Goal: Transaction & Acquisition: Purchase product/service

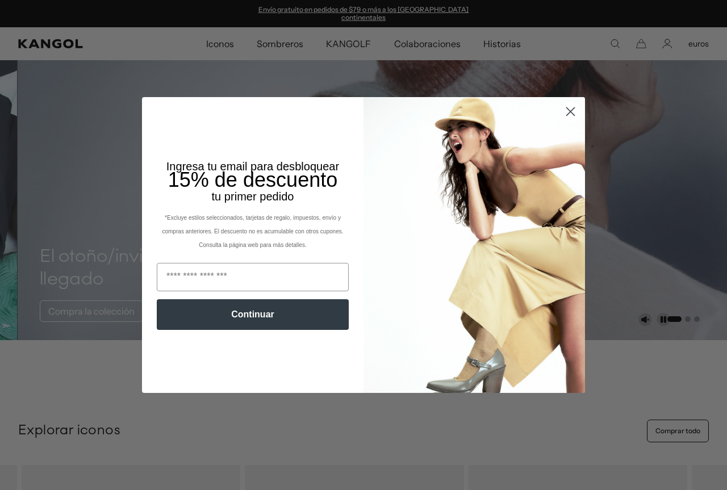
click at [565, 108] on circle "Cerrar diálogo" at bounding box center [570, 111] width 19 height 19
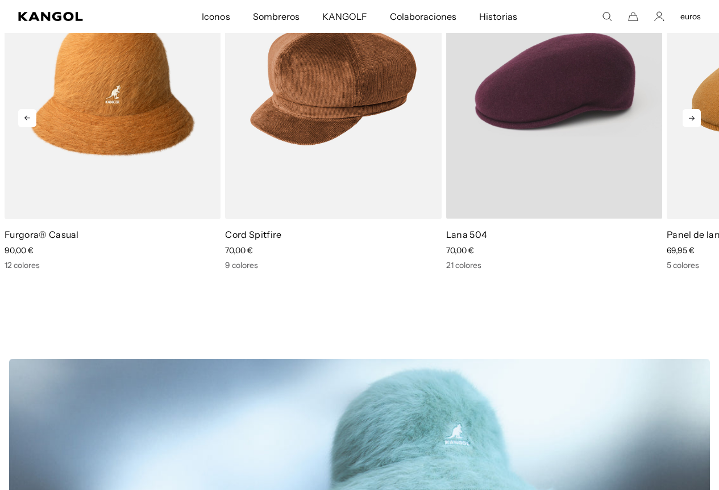
scroll to position [0, 234]
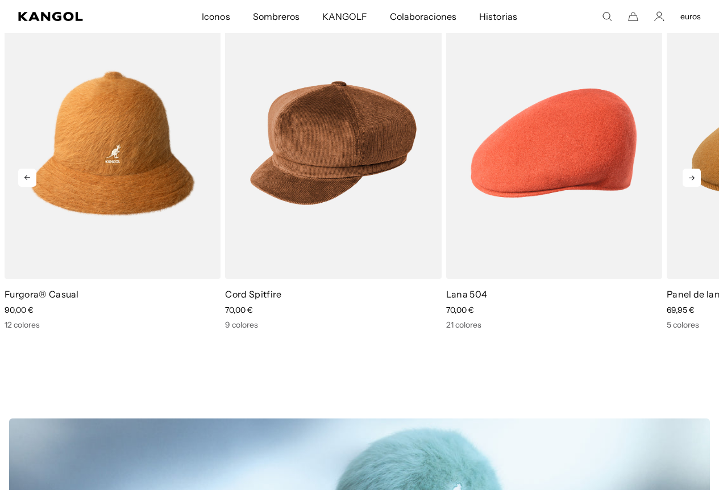
click at [691, 169] on icon at bounding box center [691, 178] width 18 height 18
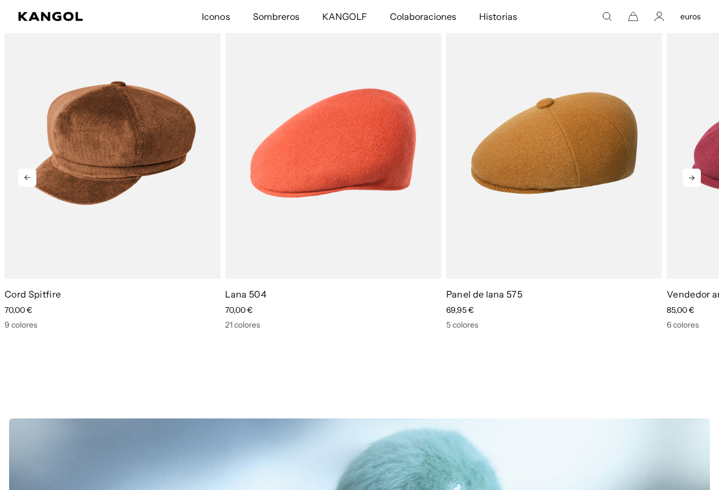
scroll to position [0, 0]
click at [690, 170] on icon at bounding box center [691, 178] width 18 height 18
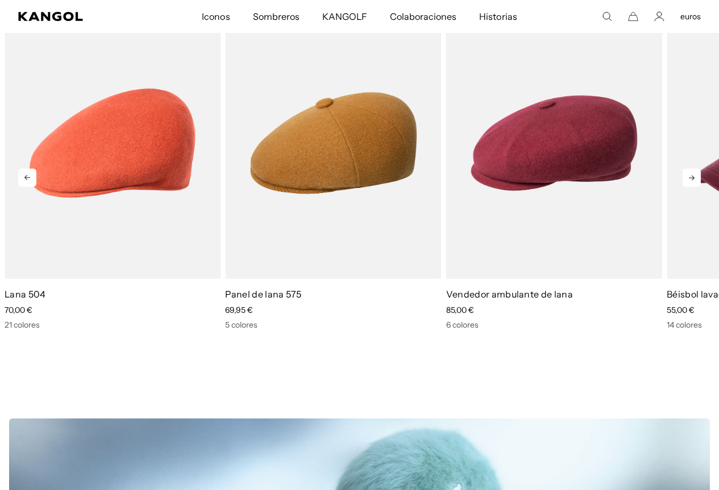
click at [690, 170] on icon at bounding box center [691, 178] width 18 height 18
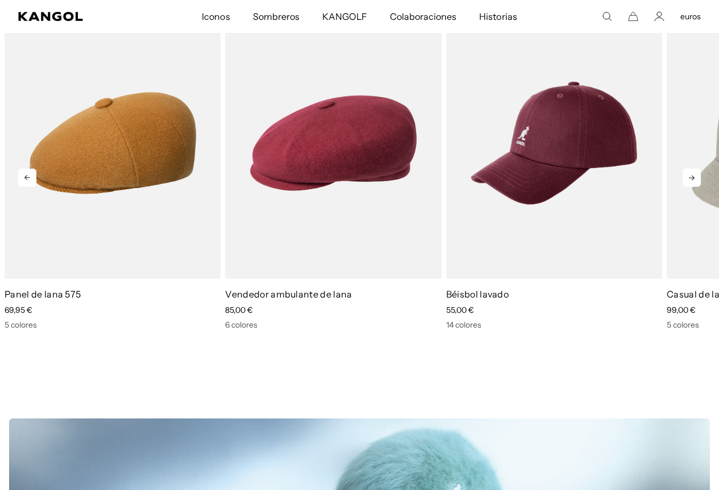
scroll to position [0, 234]
click at [690, 170] on icon at bounding box center [691, 178] width 18 height 18
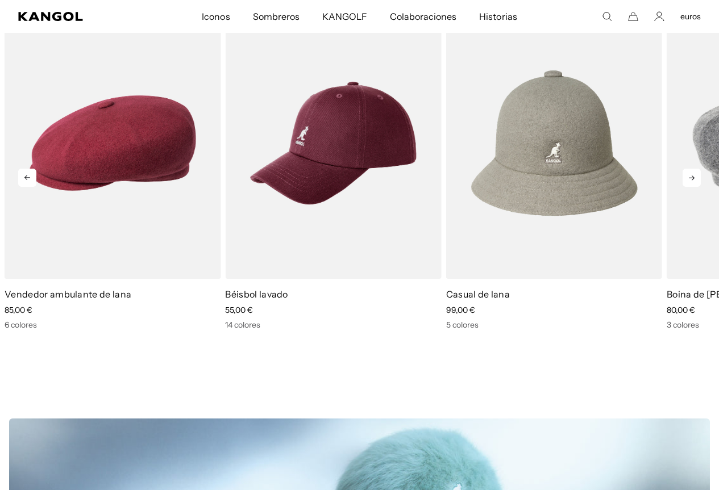
scroll to position [0, 0]
click at [690, 170] on icon at bounding box center [691, 178] width 18 height 18
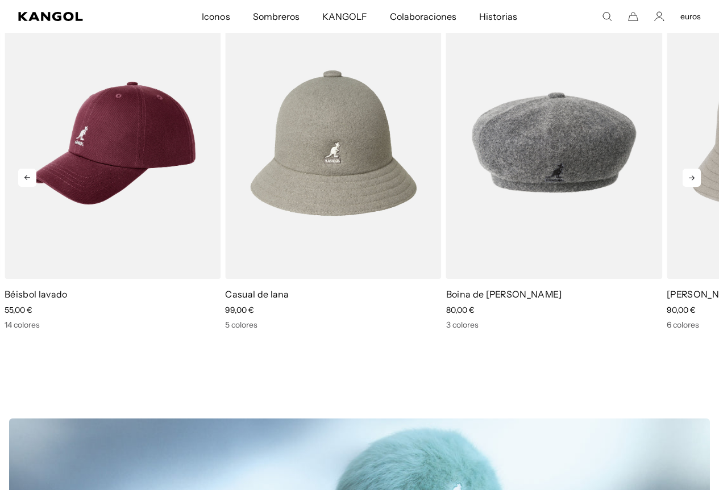
click at [690, 170] on icon at bounding box center [691, 178] width 18 height 18
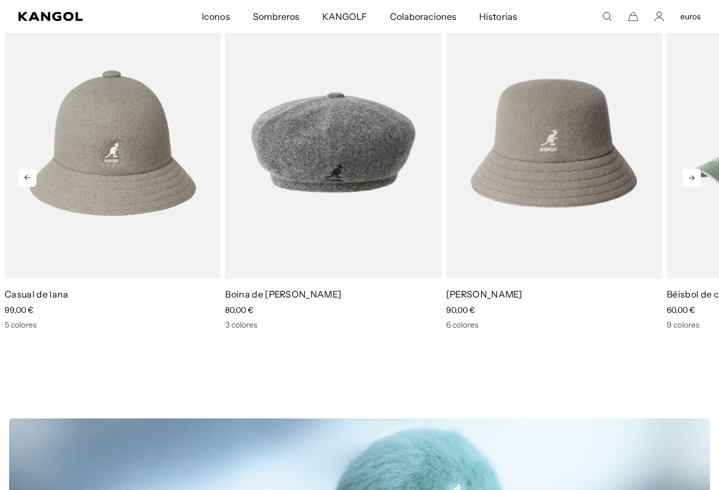
click at [690, 170] on icon at bounding box center [691, 178] width 18 height 18
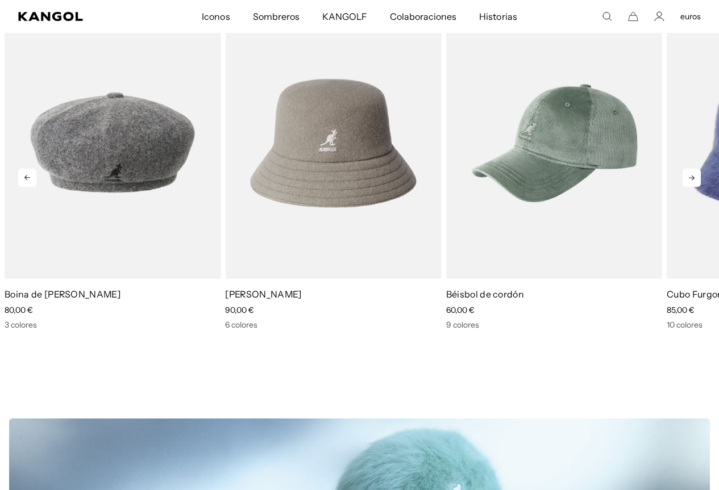
scroll to position [0, 234]
click at [690, 170] on icon at bounding box center [691, 178] width 18 height 18
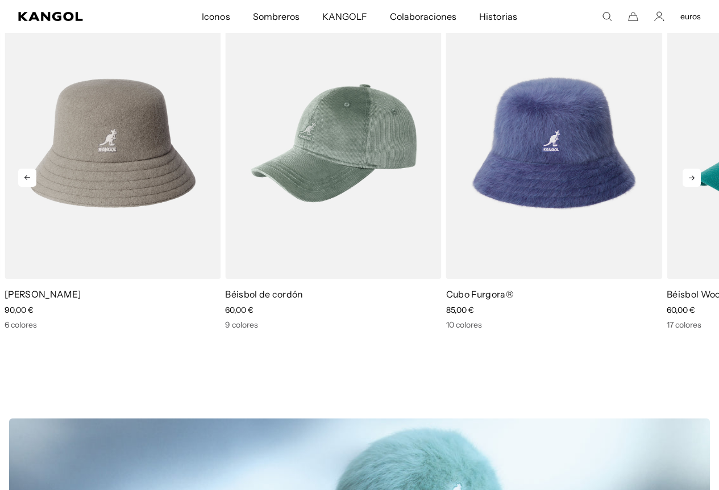
scroll to position [0, 0]
click at [690, 170] on icon at bounding box center [691, 178] width 18 height 18
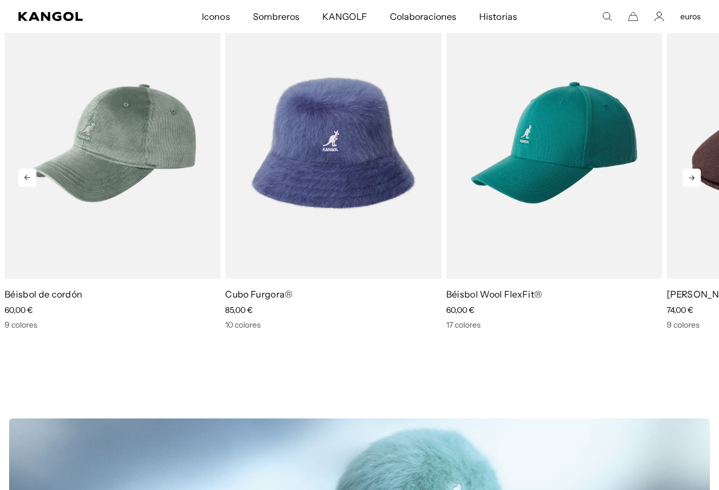
click at [690, 170] on icon at bounding box center [691, 178] width 18 height 18
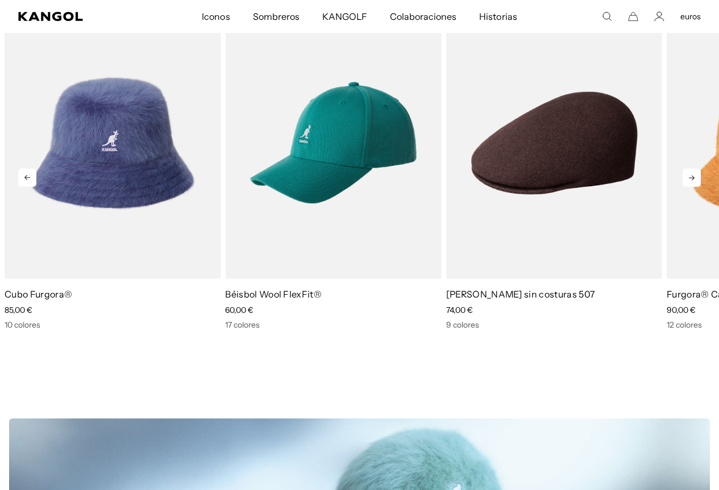
click at [690, 170] on icon at bounding box center [691, 178] width 18 height 18
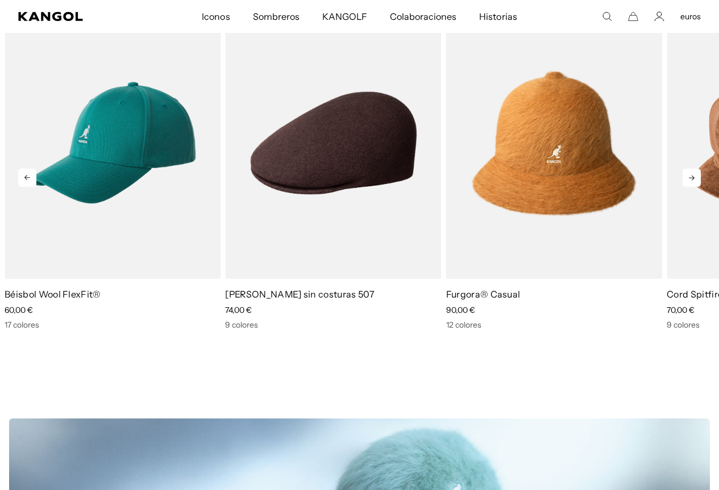
click at [690, 170] on icon at bounding box center [691, 178] width 18 height 18
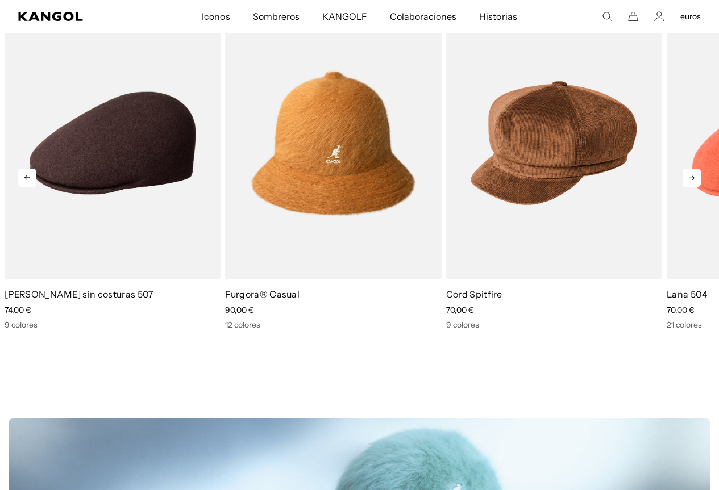
click at [690, 170] on icon at bounding box center [691, 178] width 18 height 18
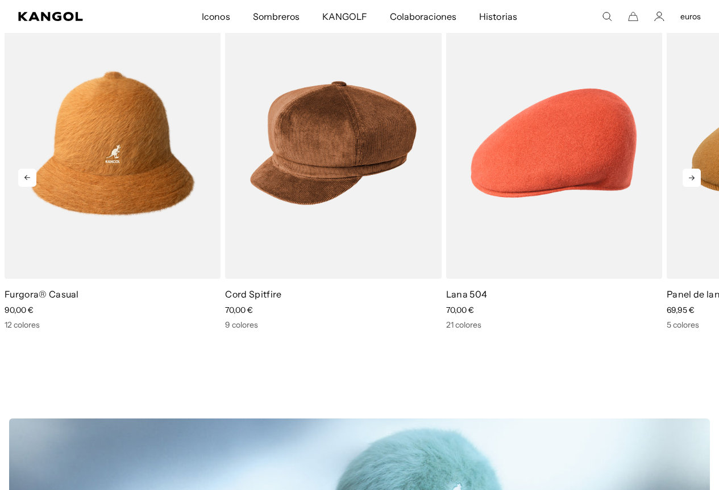
click at [690, 170] on icon at bounding box center [691, 178] width 18 height 18
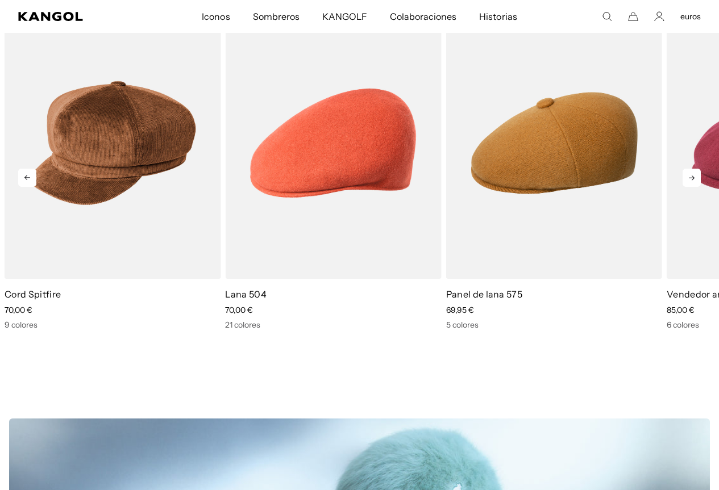
click at [690, 170] on icon at bounding box center [691, 178] width 18 height 18
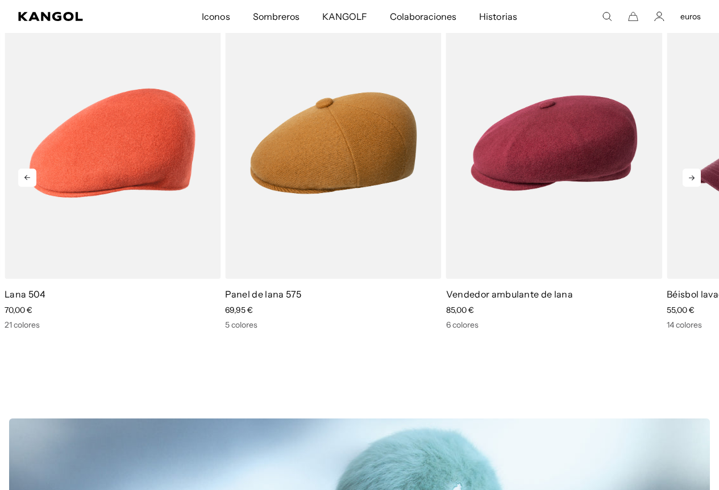
click at [690, 170] on icon at bounding box center [691, 178] width 18 height 18
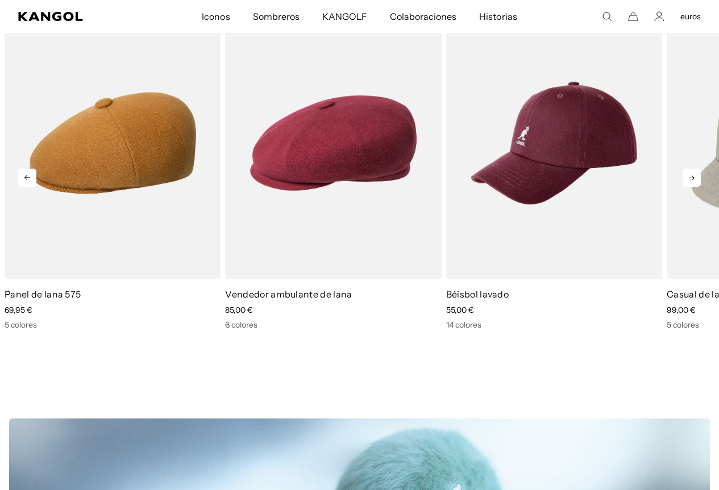
click at [690, 170] on icon at bounding box center [691, 178] width 18 height 18
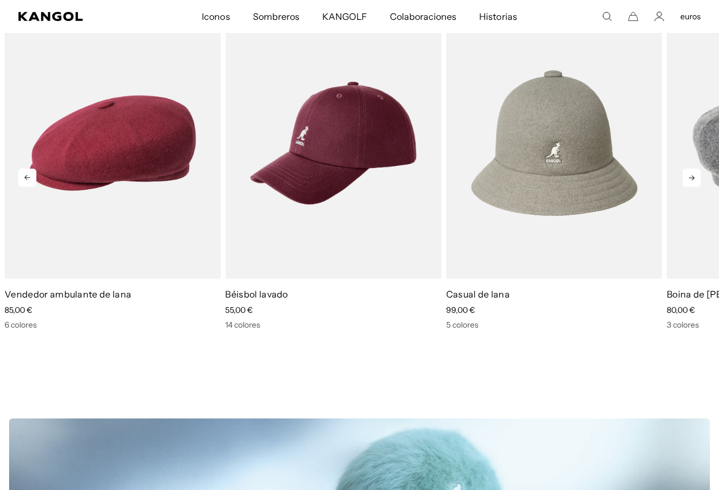
click at [690, 170] on icon at bounding box center [691, 178] width 18 height 18
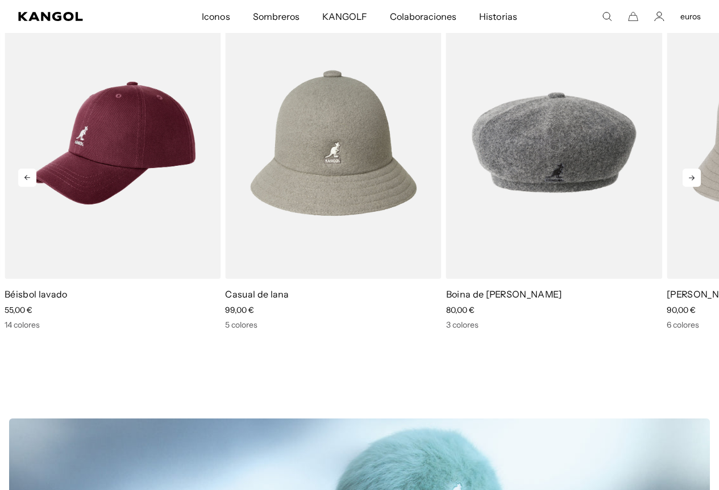
click at [690, 170] on icon at bounding box center [691, 178] width 18 height 18
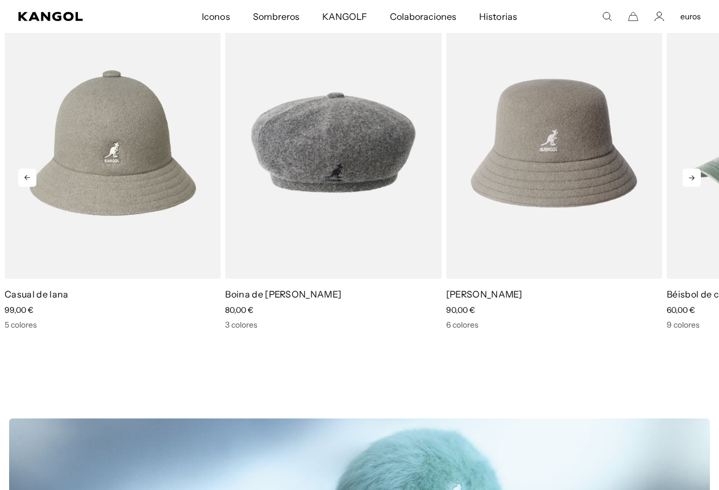
click at [690, 170] on icon at bounding box center [691, 178] width 18 height 18
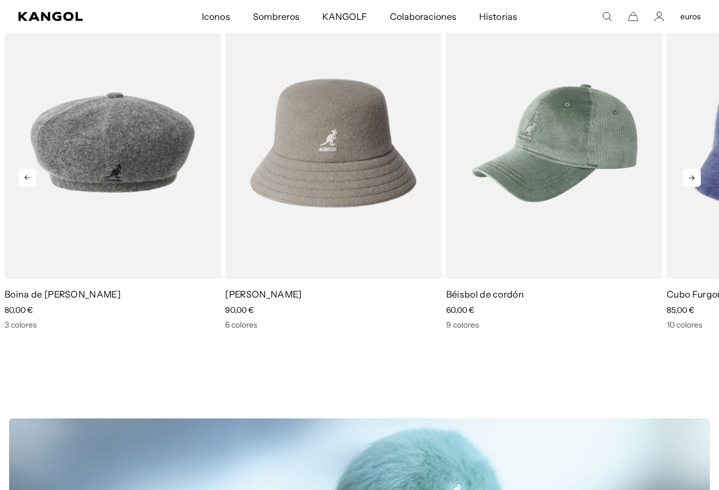
click at [690, 170] on icon at bounding box center [691, 178] width 18 height 18
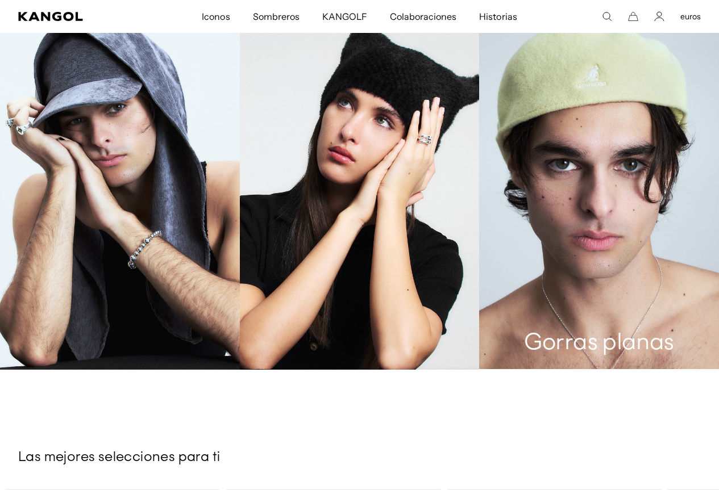
scroll to position [1079, 0]
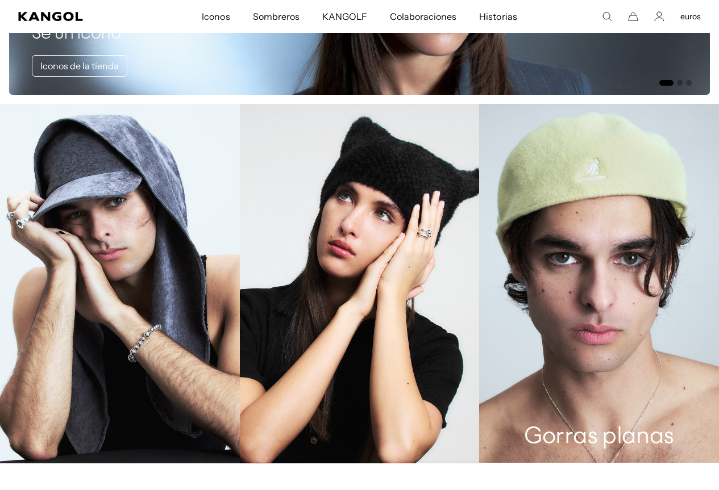
click at [607, 301] on link "Gorras planas" at bounding box center [599, 283] width 240 height 359
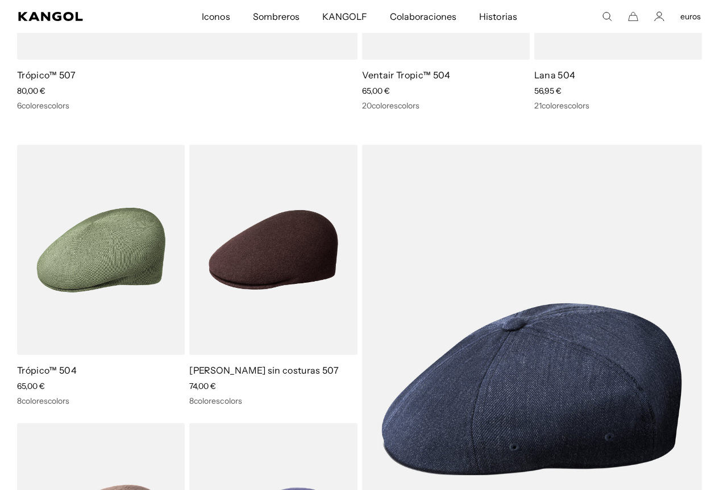
scroll to position [0, 234]
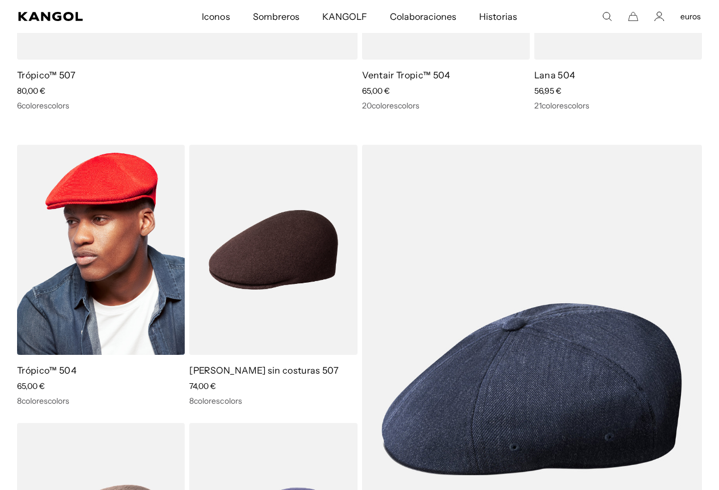
click at [112, 268] on img at bounding box center [101, 250] width 168 height 211
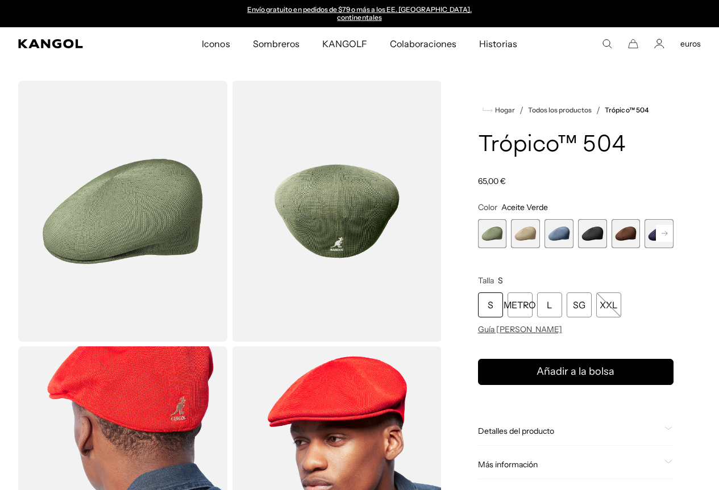
click at [507, 246] on span "1 de 9" at bounding box center [492, 233] width 29 height 29
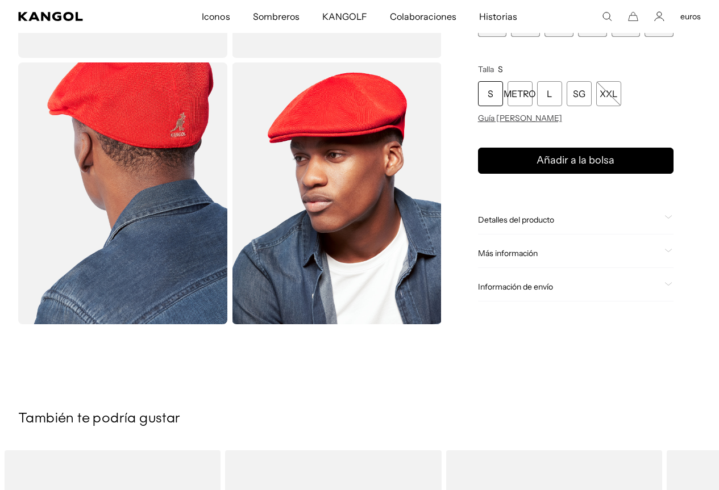
scroll to position [0, 234]
